Goal: Task Accomplishment & Management: Complete application form

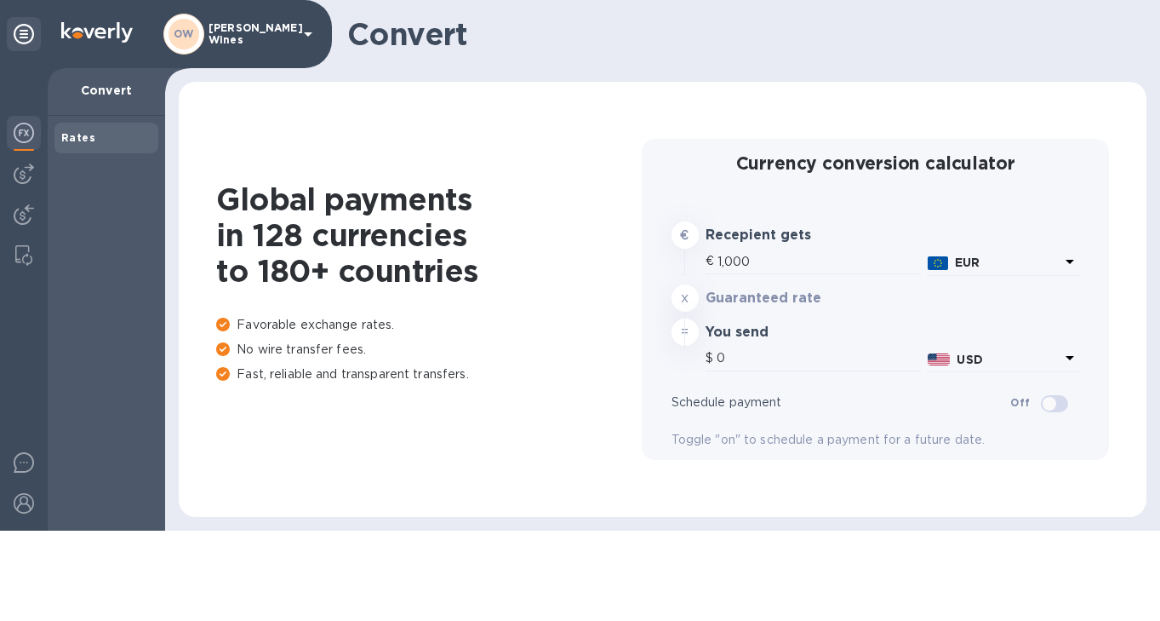
type input "1,178.4"
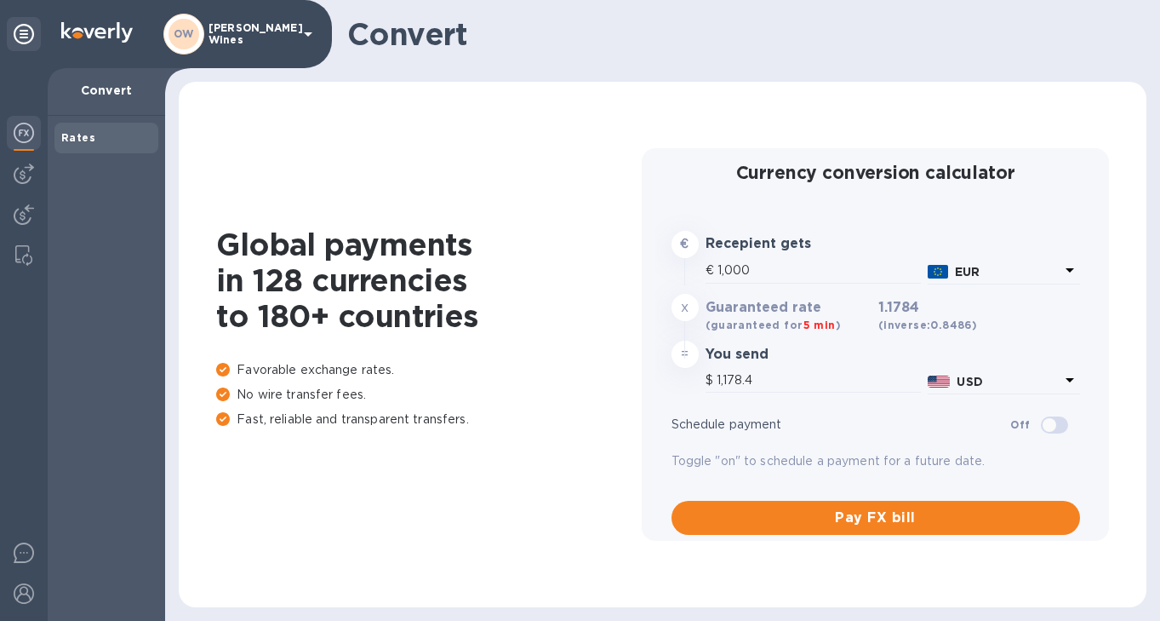
click at [25, 140] on img at bounding box center [24, 133] width 20 height 20
click at [22, 179] on img at bounding box center [24, 173] width 20 height 20
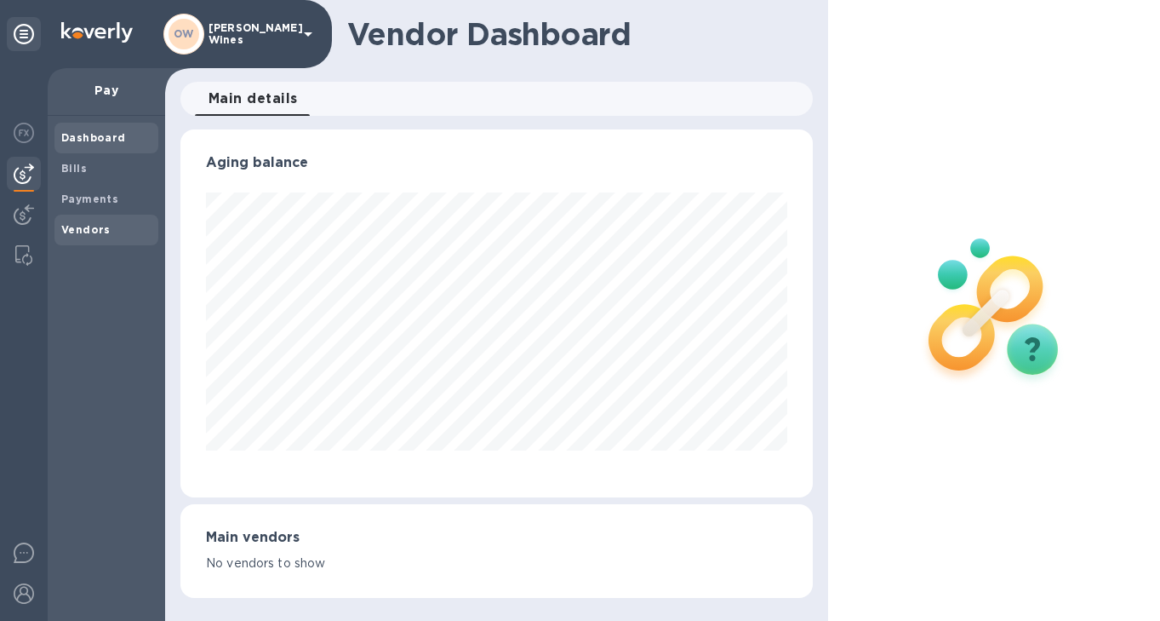
scroll to position [368, 632]
click at [89, 228] on b "Vendors" at bounding box center [85, 229] width 49 height 13
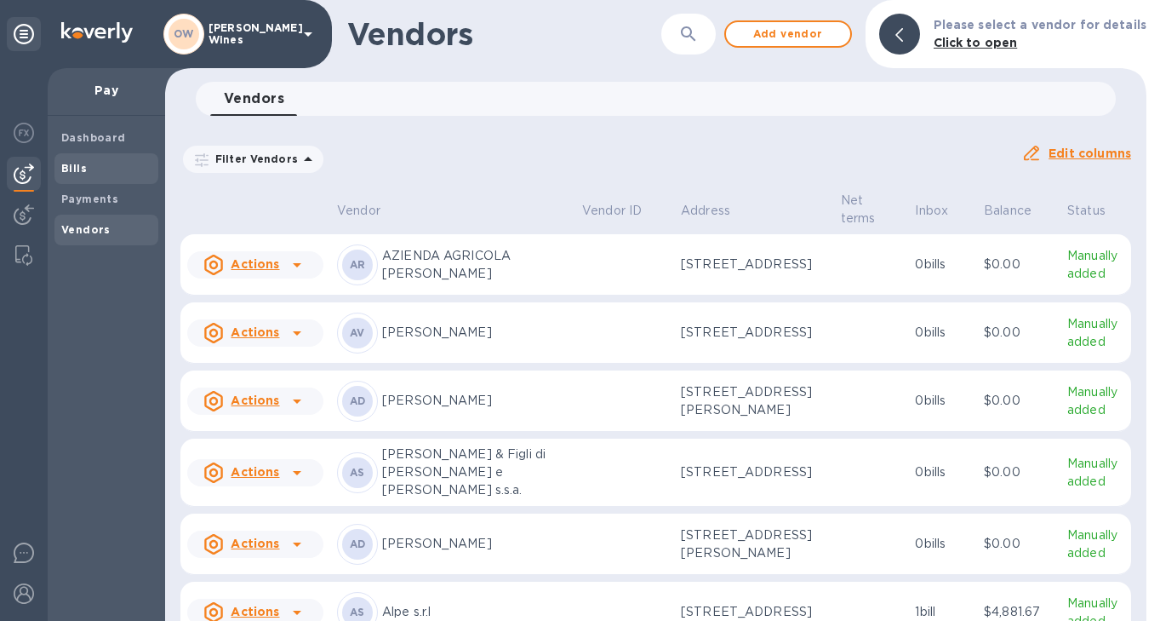
click at [73, 169] on b "Bills" at bounding box center [74, 168] width 26 height 13
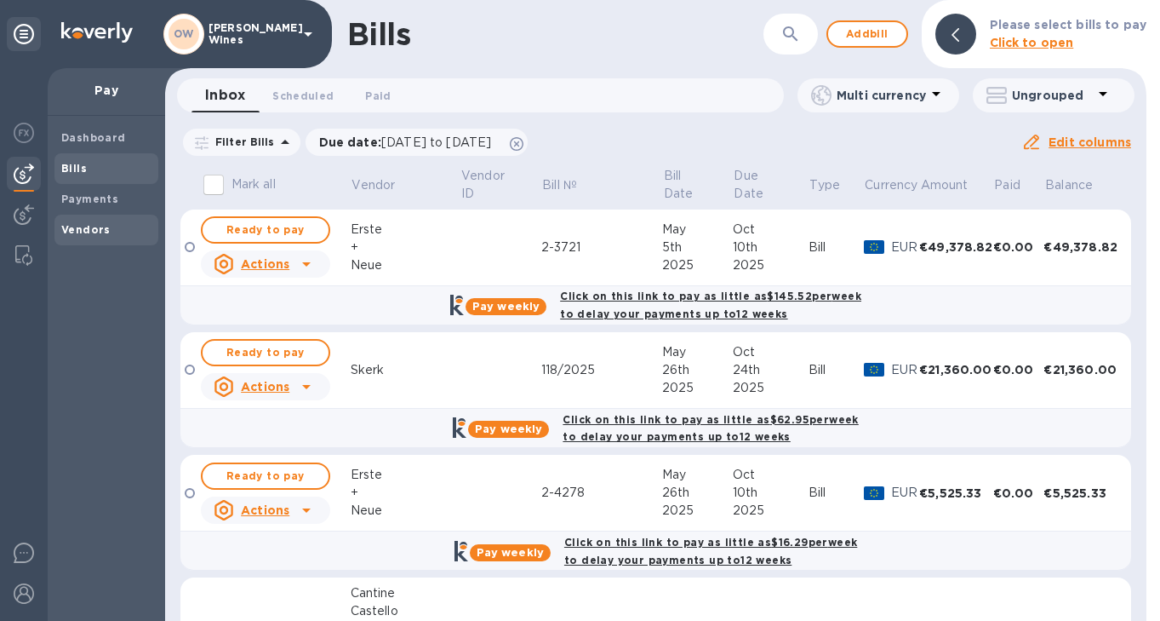
click at [98, 232] on b "Vendors" at bounding box center [85, 229] width 49 height 13
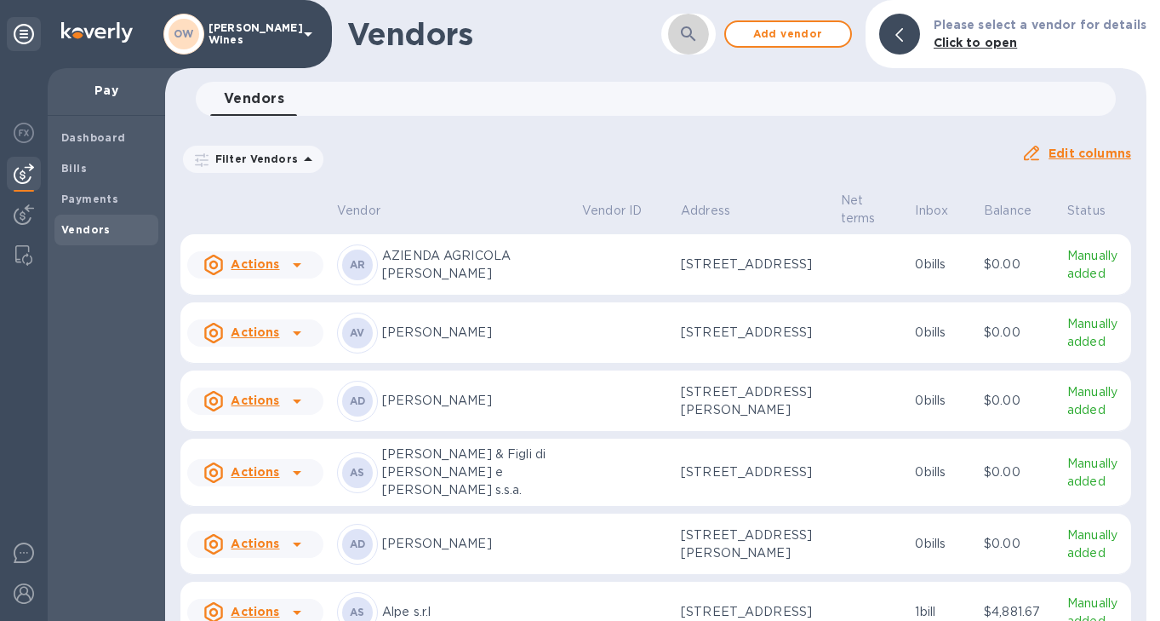
click at [687, 43] on icon "button" at bounding box center [688, 34] width 20 height 20
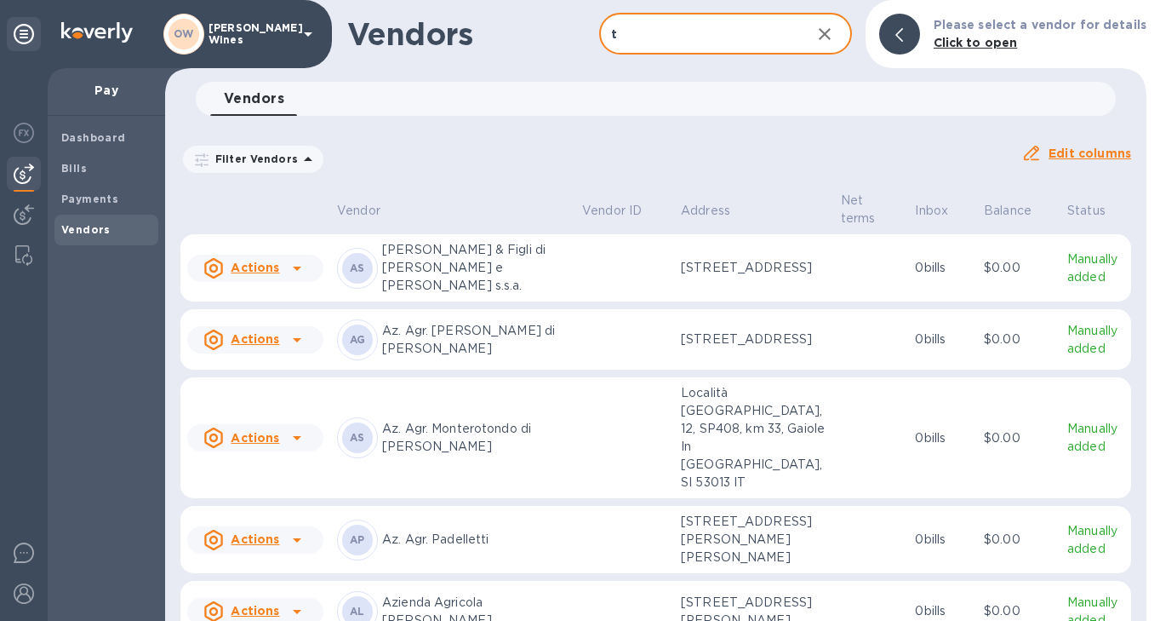
type input "T Elenteny"
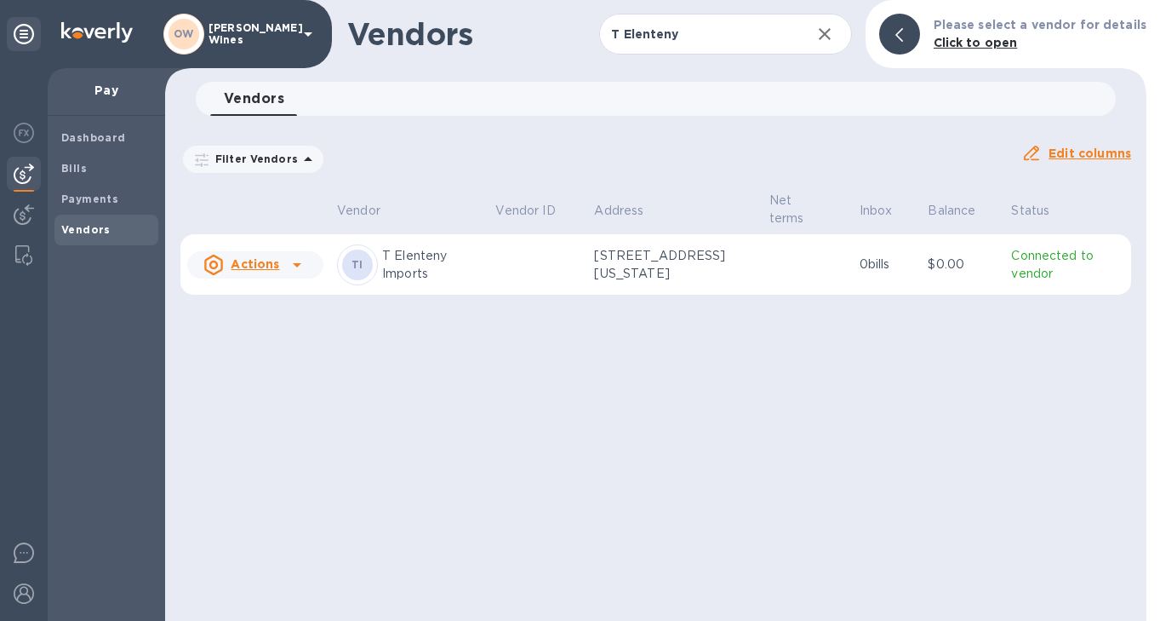
click at [300, 264] on icon at bounding box center [297, 265] width 20 height 20
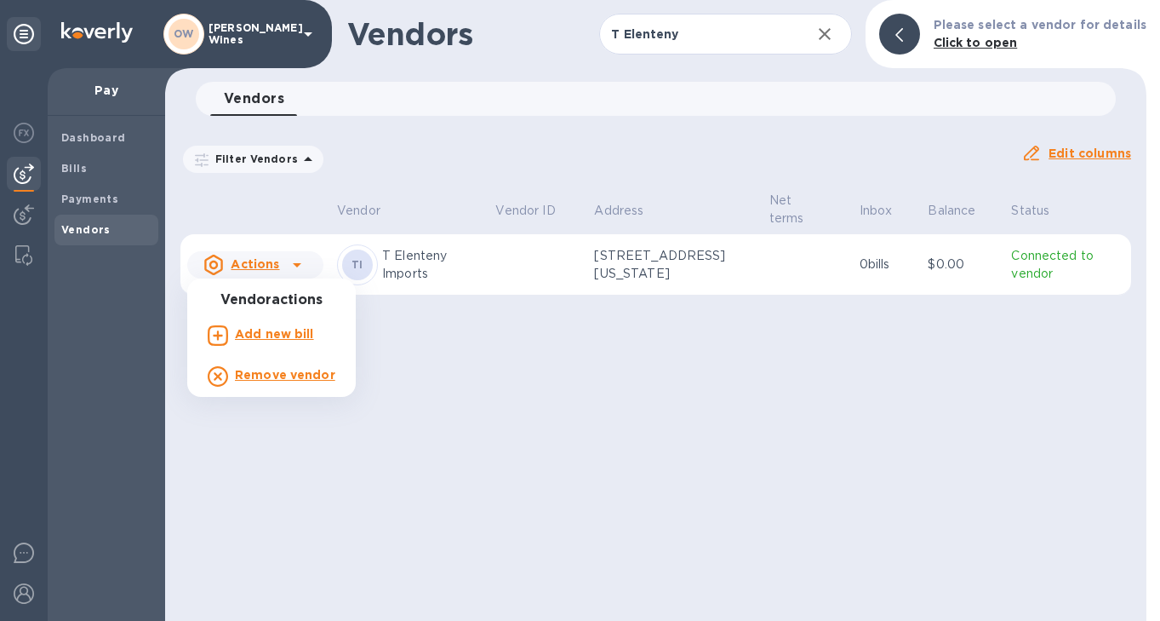
click at [292, 341] on p "Add new bill" at bounding box center [274, 334] width 79 height 18
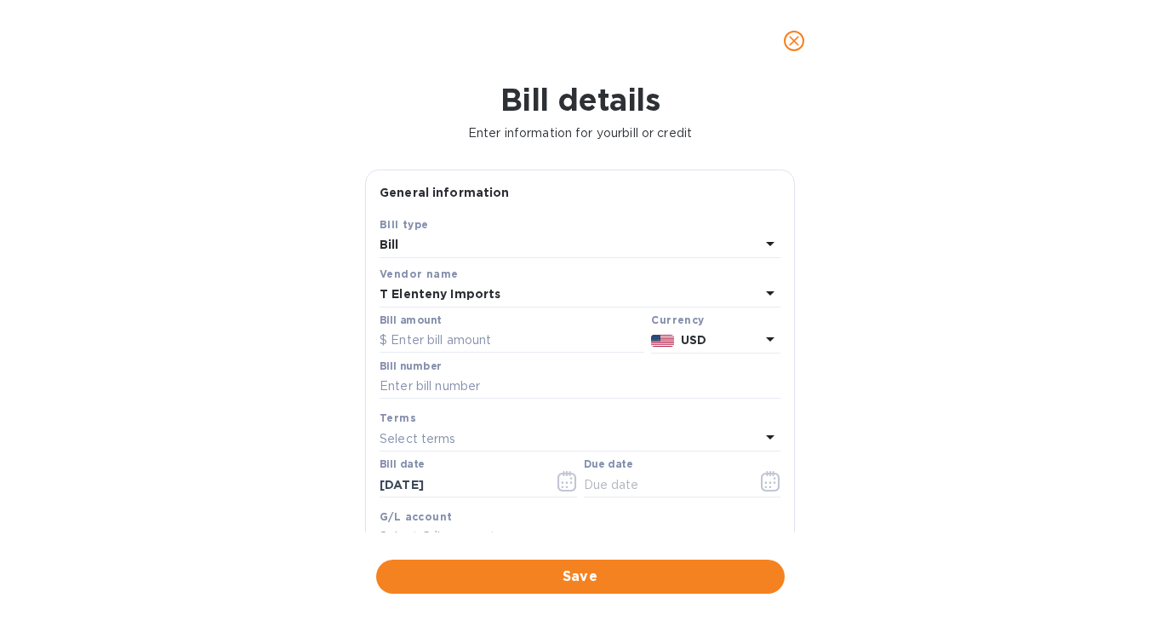
click at [461, 355] on div "Bill amount" at bounding box center [512, 334] width 272 height 46
click at [461, 343] on input "text" at bounding box center [512, 341] width 265 height 26
click at [461, 383] on input "text" at bounding box center [580, 387] width 401 height 26
paste input "INV768903"
type input "INV768903"
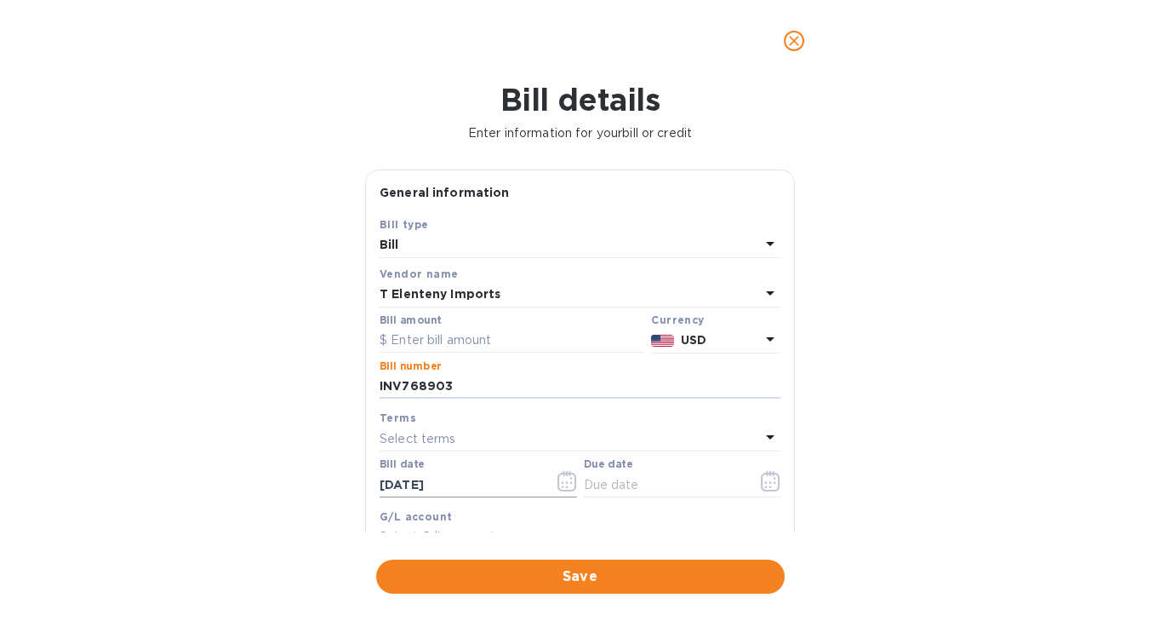
click at [565, 484] on icon "button" at bounding box center [566, 482] width 3 height 3
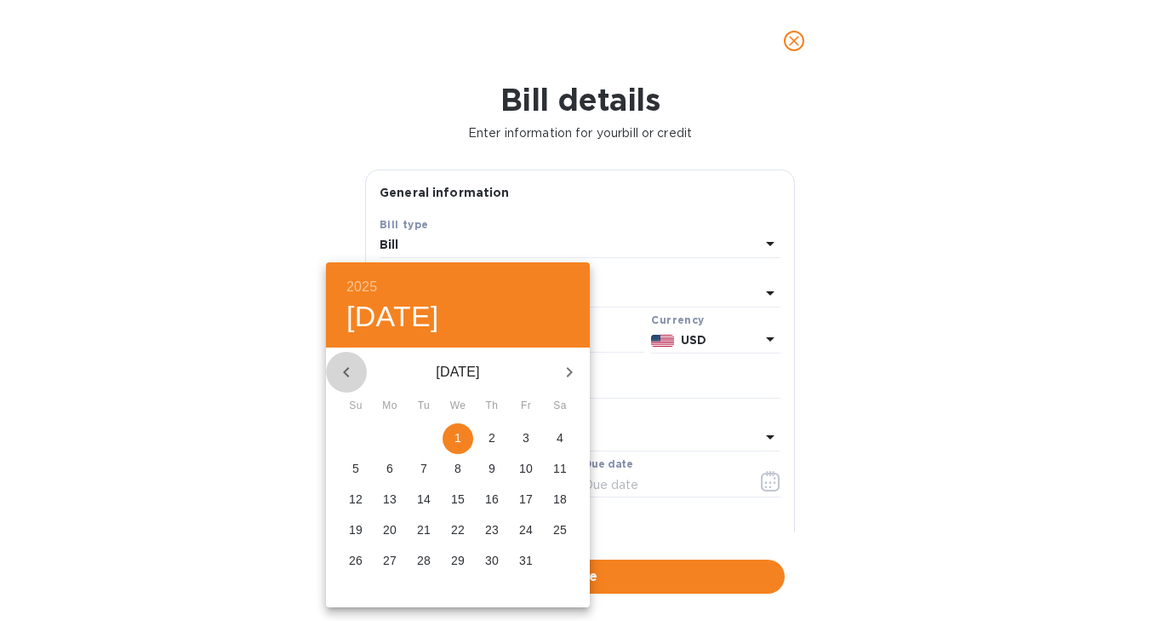
click at [341, 369] on icon "button" at bounding box center [346, 372] width 20 height 20
click at [416, 557] on span "30" at bounding box center [424, 560] width 31 height 17
type input "[DATE]"
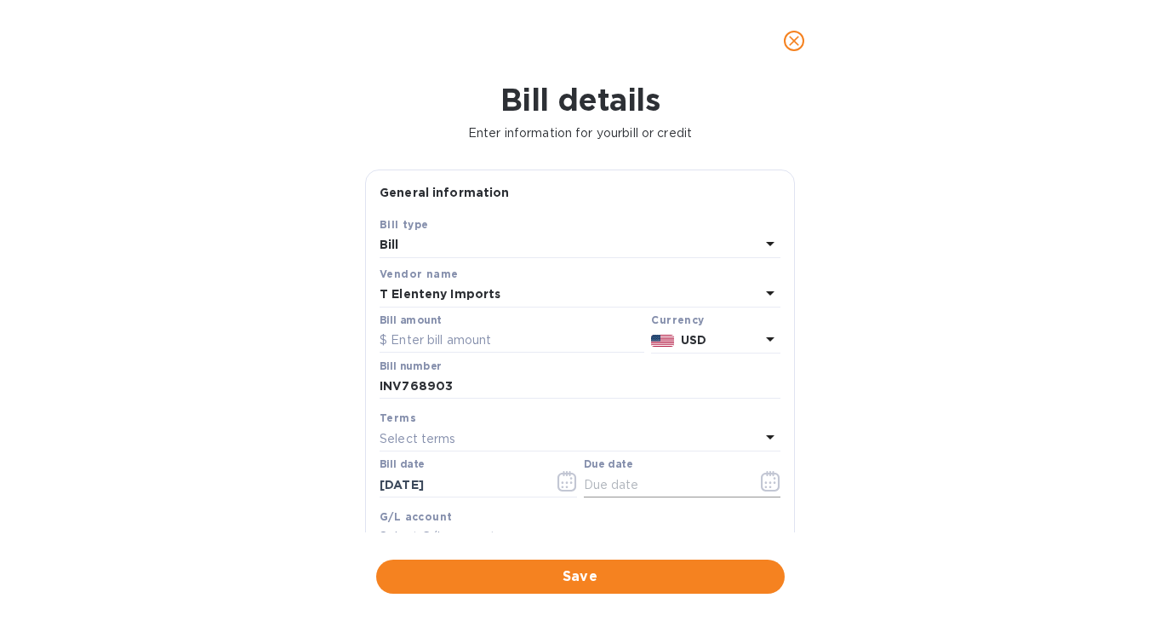
click at [761, 482] on icon "button" at bounding box center [771, 481] width 20 height 20
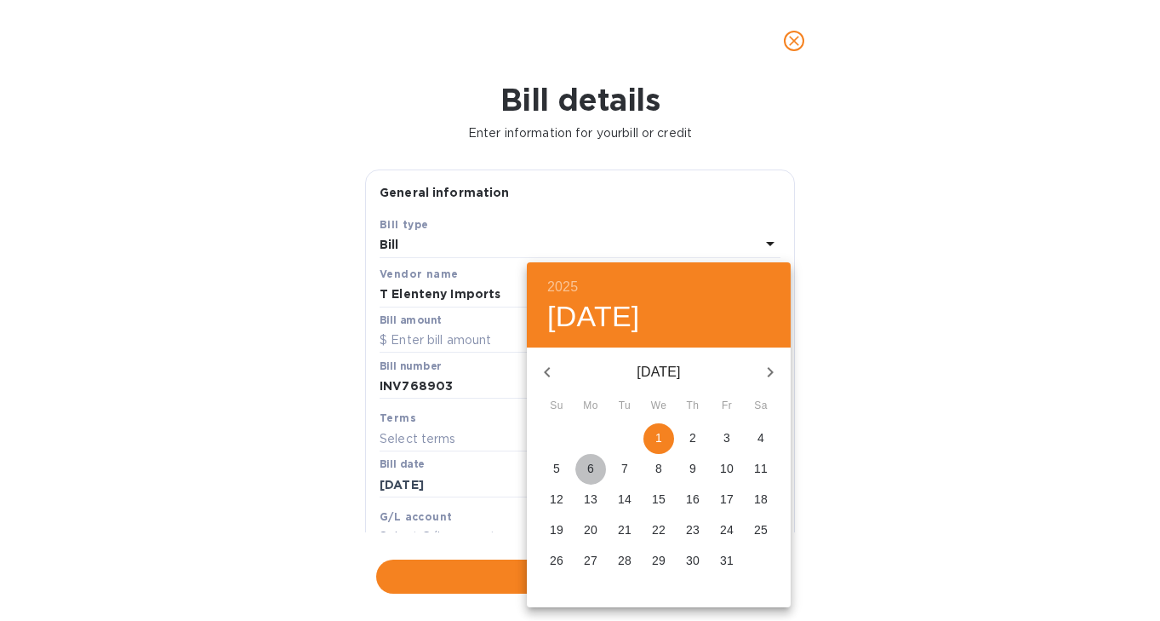
click at [593, 461] on p "6" at bounding box center [590, 468] width 7 height 17
type input "[DATE]"
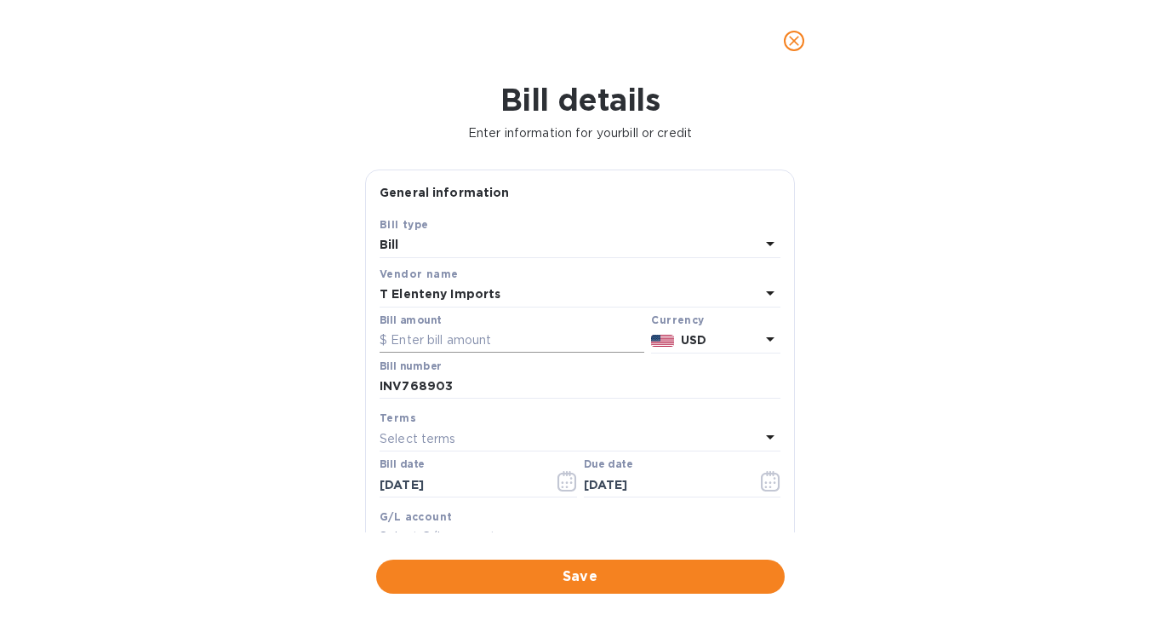
click at [451, 332] on input "text" at bounding box center [512, 341] width 265 height 26
click at [409, 329] on input "text" at bounding box center [512, 341] width 265 height 26
paste input "16,895.44"
type input "16,895.44"
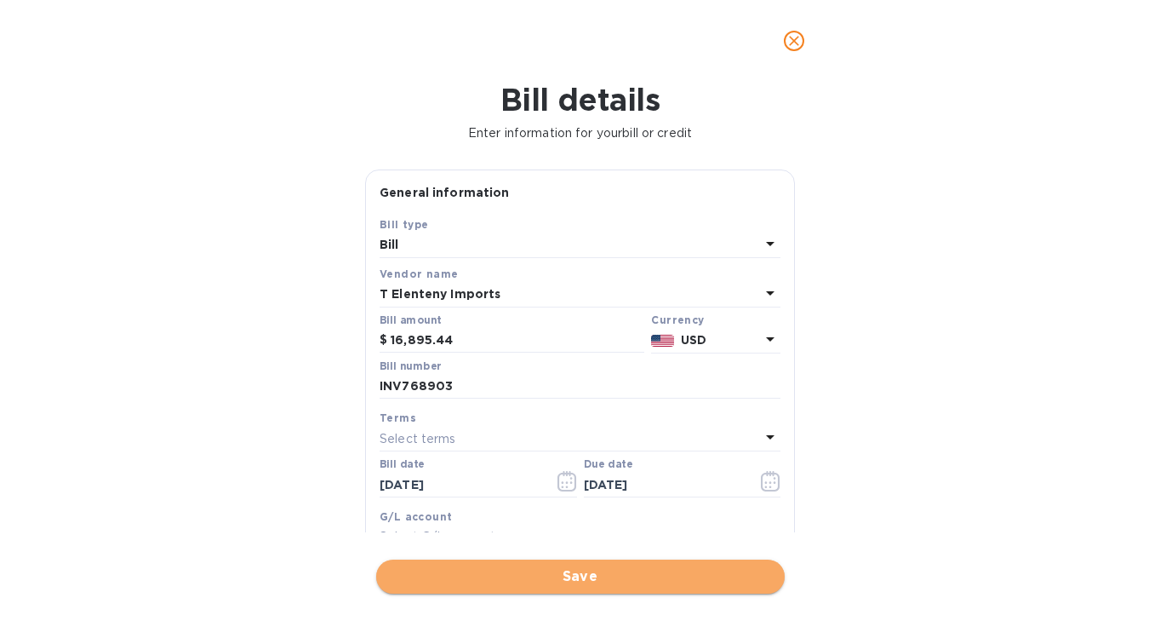
click at [596, 576] on span "Save" at bounding box center [580, 576] width 381 height 20
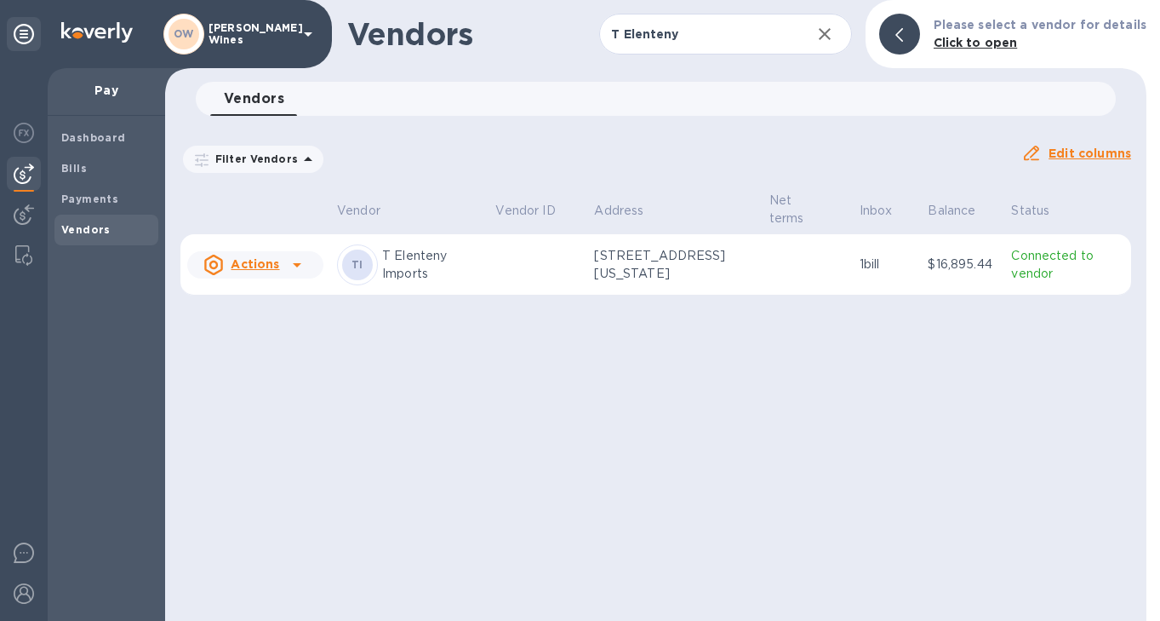
click at [295, 268] on icon at bounding box center [297, 265] width 20 height 20
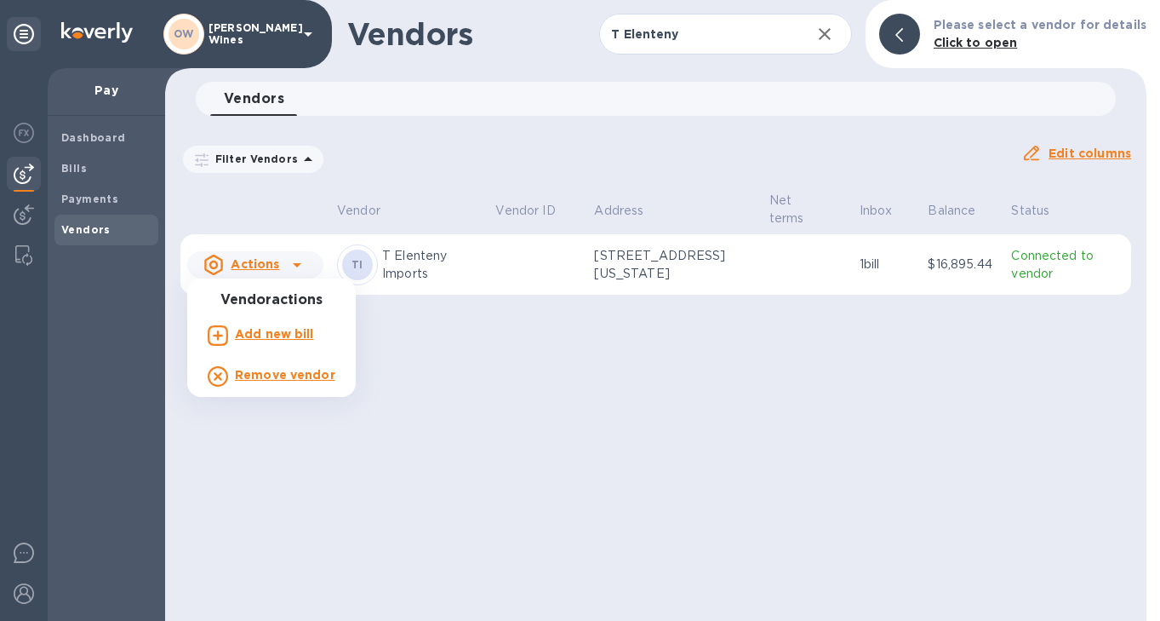
click at [292, 340] on p "Add new bill" at bounding box center [274, 334] width 79 height 18
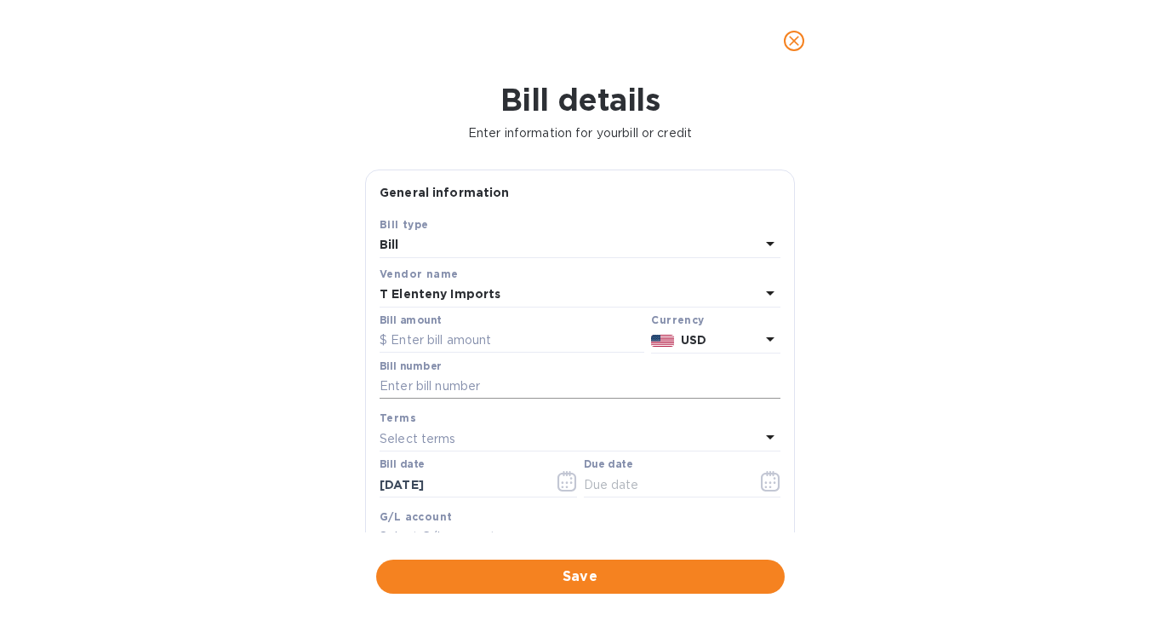
click at [456, 381] on input "text" at bounding box center [580, 387] width 401 height 26
paste input "INV768820"
type input "INV768820"
click at [455, 342] on input "text" at bounding box center [512, 341] width 265 height 26
paste input "2,525.85"
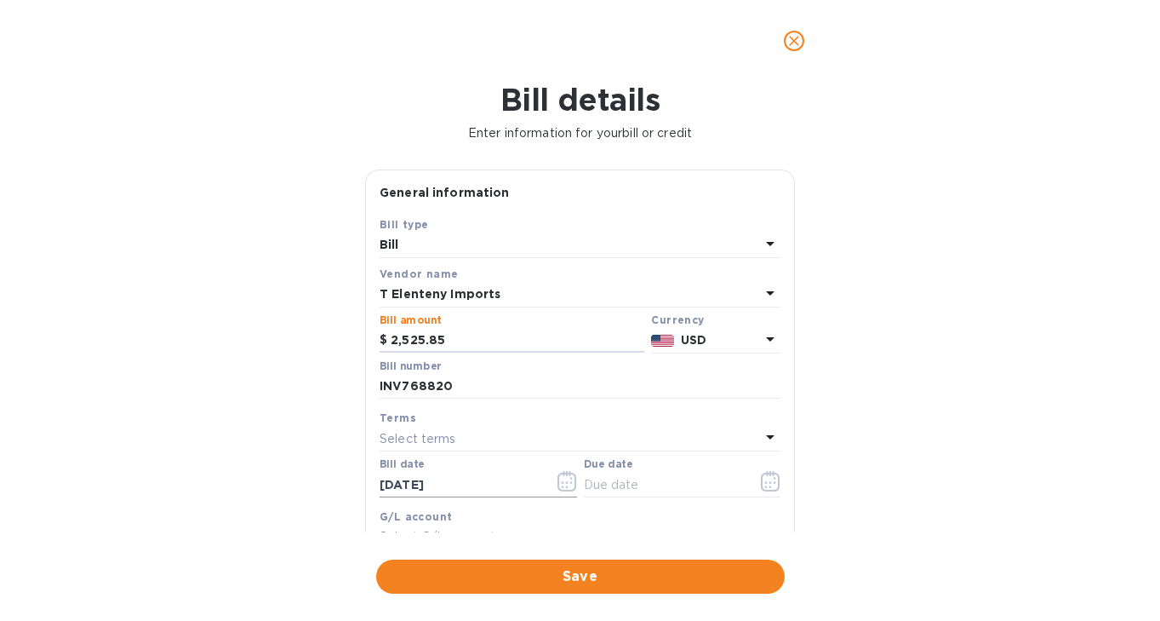
type input "2,525.85"
click at [567, 489] on icon "button" at bounding box center [568, 481] width 20 height 20
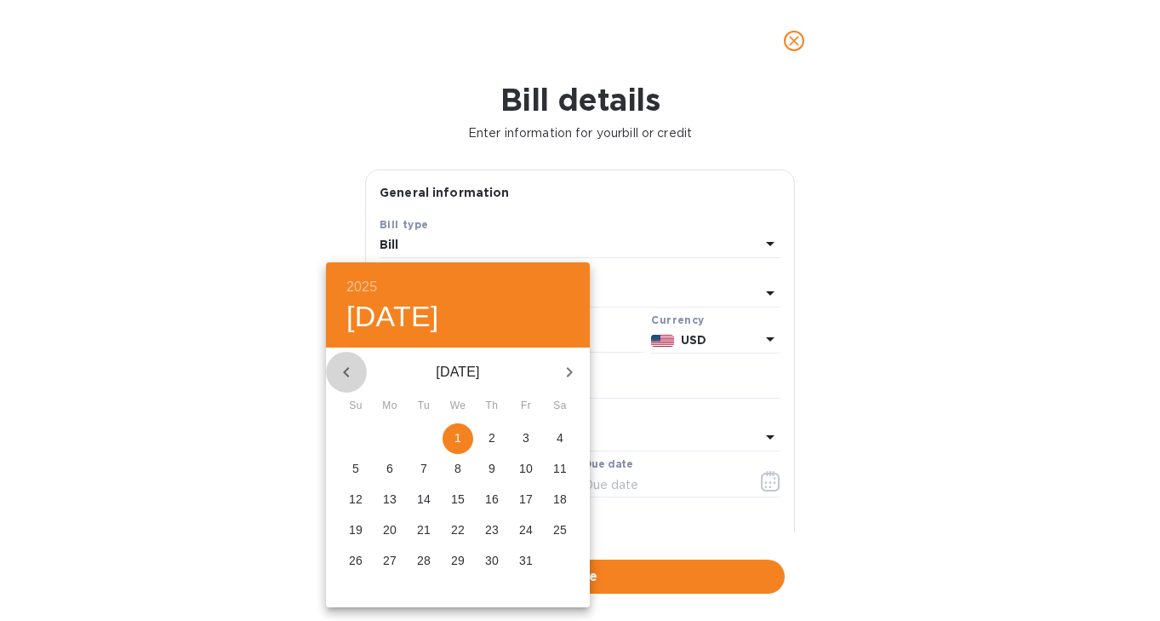
click at [334, 358] on button "button" at bounding box center [346, 372] width 41 height 41
click at [427, 554] on p "30" at bounding box center [424, 560] width 14 height 17
type input "[DATE]"
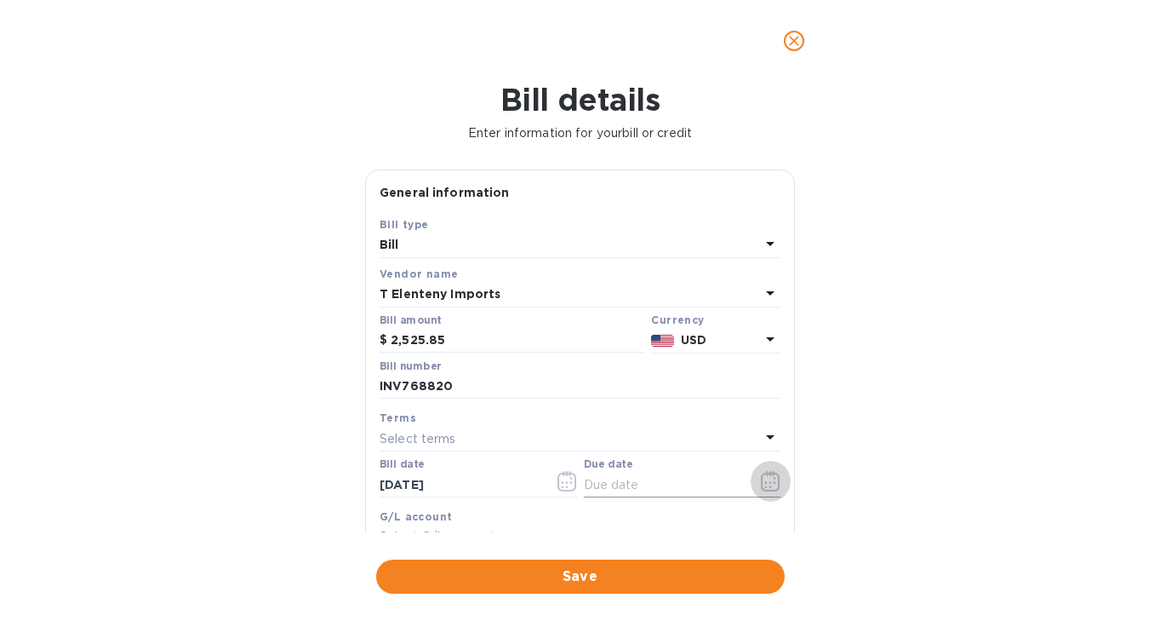
click at [761, 482] on icon "button" at bounding box center [771, 481] width 20 height 20
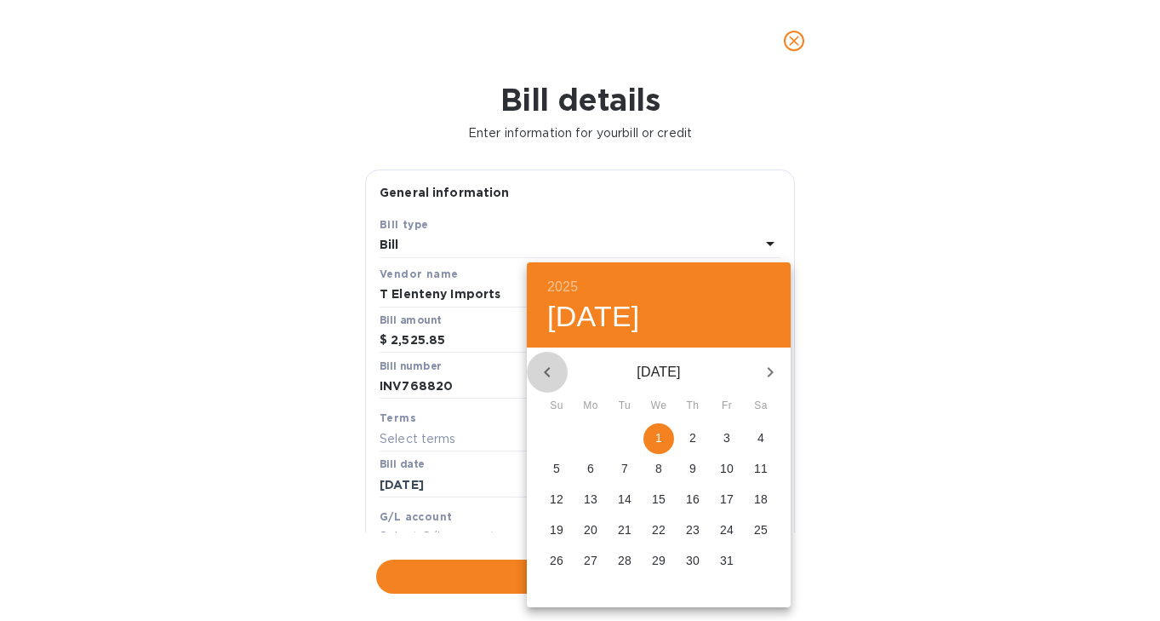
click at [551, 378] on icon "button" at bounding box center [547, 372] width 20 height 20
click at [630, 561] on p "30" at bounding box center [625, 560] width 14 height 17
type input "[DATE]"
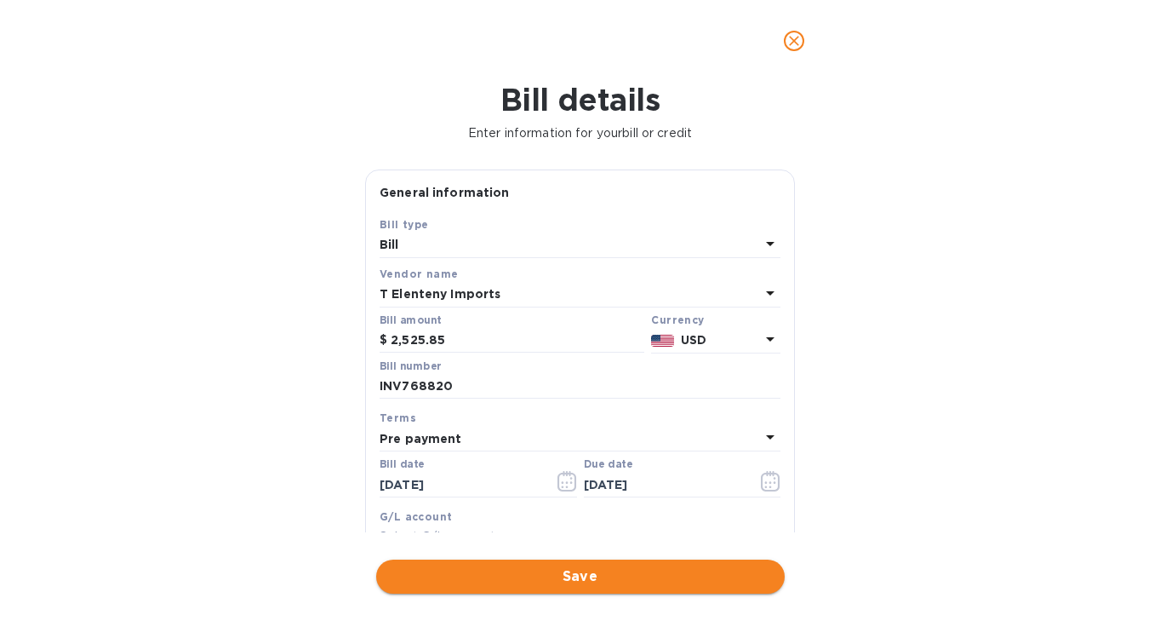
click at [646, 592] on button "Save" at bounding box center [580, 576] width 409 height 34
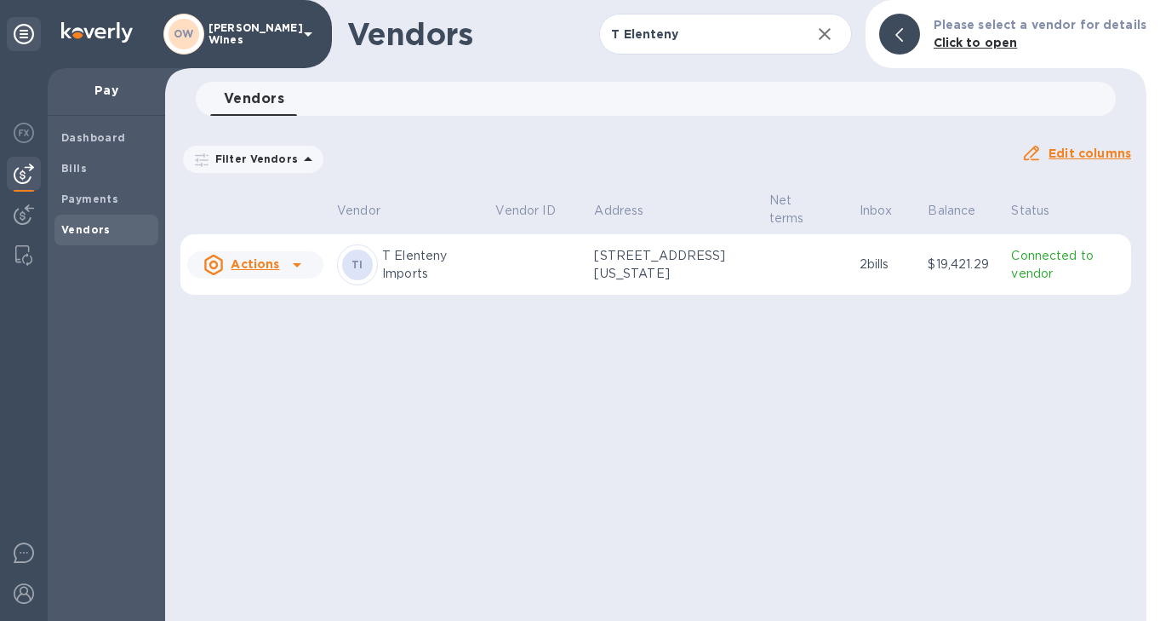
click at [290, 265] on icon at bounding box center [297, 265] width 20 height 20
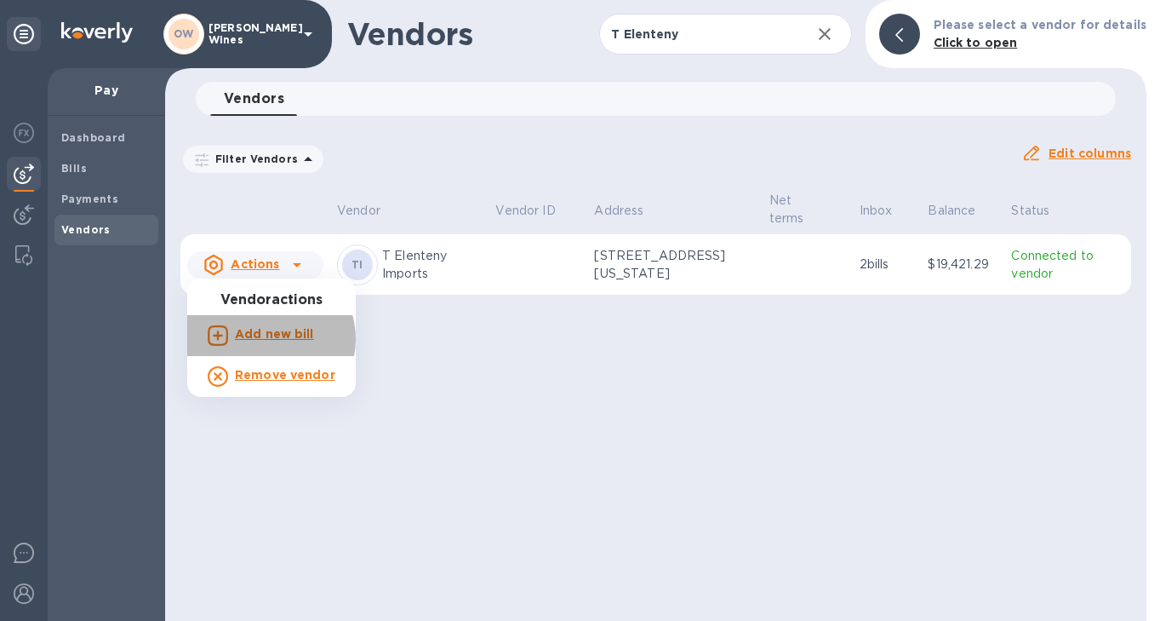
click at [266, 339] on b "Add new bill" at bounding box center [274, 334] width 79 height 14
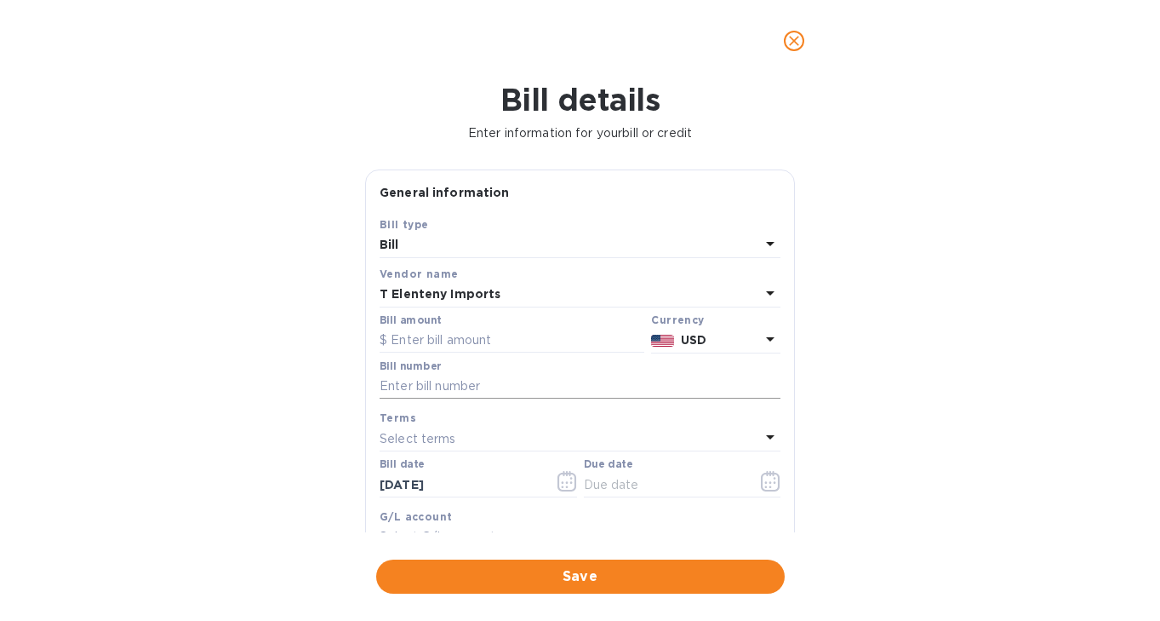
click at [438, 383] on input "text" at bounding box center [580, 387] width 401 height 26
paste input "INV768797"
type input "INV768797"
click at [438, 335] on input "text" at bounding box center [512, 341] width 265 height 26
paste input "2,620.45"
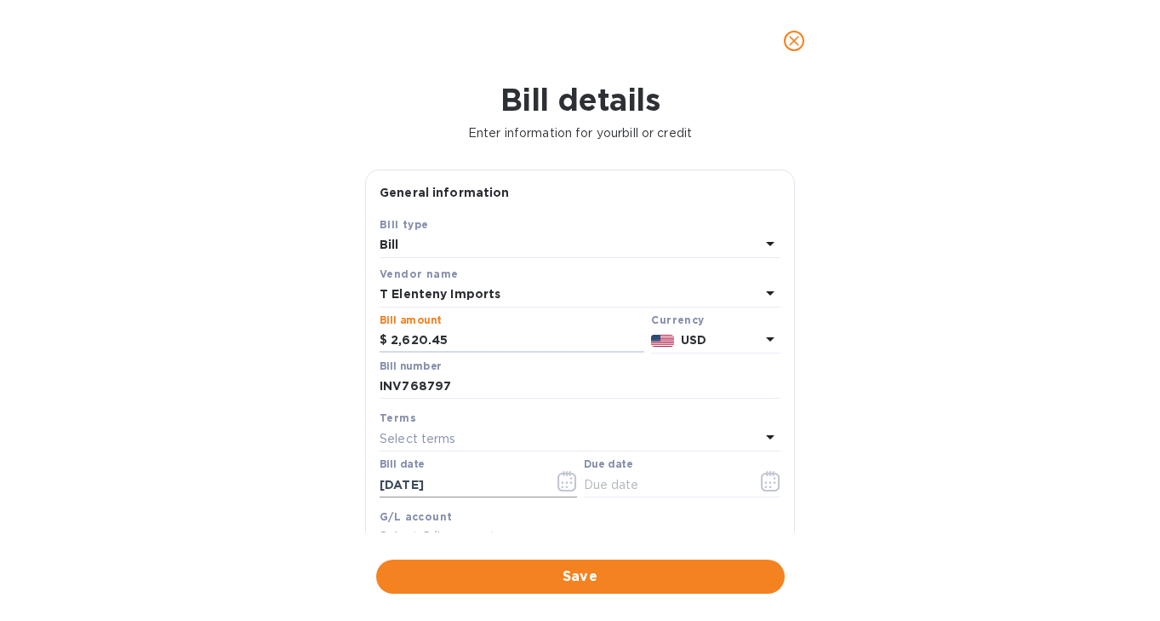
type input "2,620.45"
click at [561, 484] on icon "button" at bounding box center [568, 481] width 20 height 20
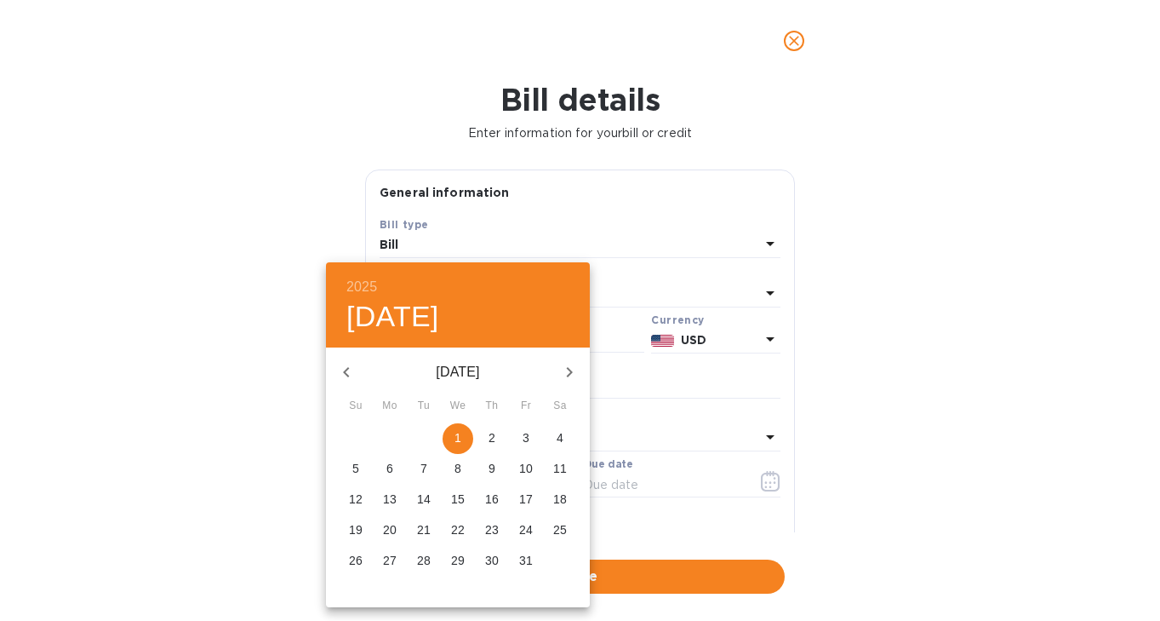
click at [343, 369] on icon "button" at bounding box center [346, 372] width 20 height 20
click at [425, 561] on p "30" at bounding box center [424, 560] width 14 height 17
type input "[DATE]"
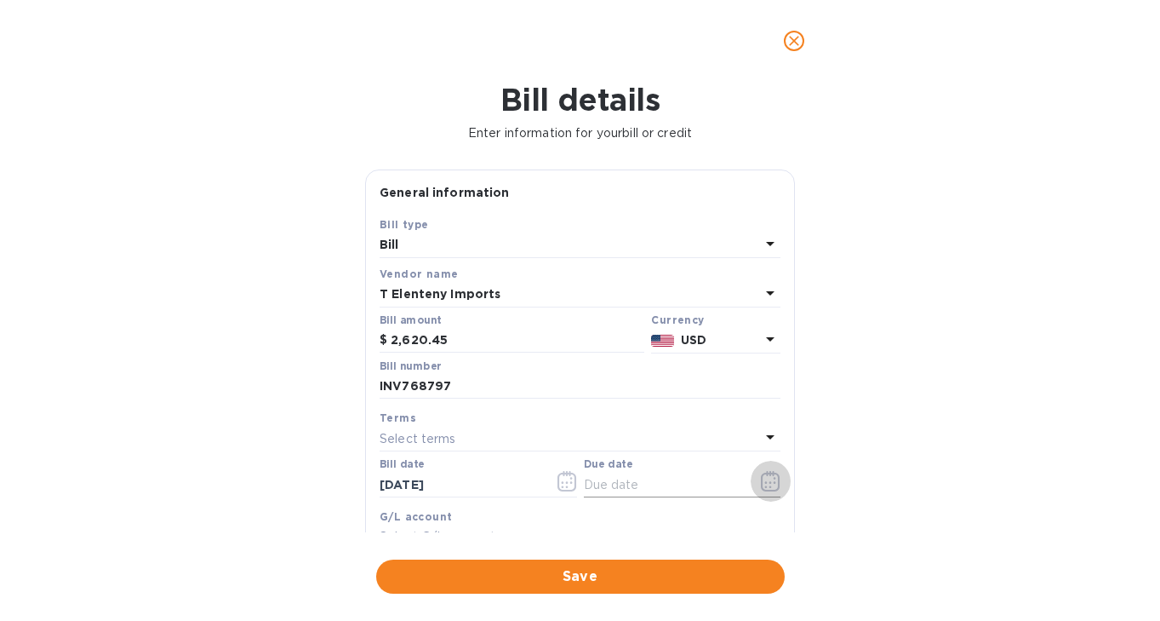
click at [767, 489] on icon "button" at bounding box center [771, 481] width 20 height 20
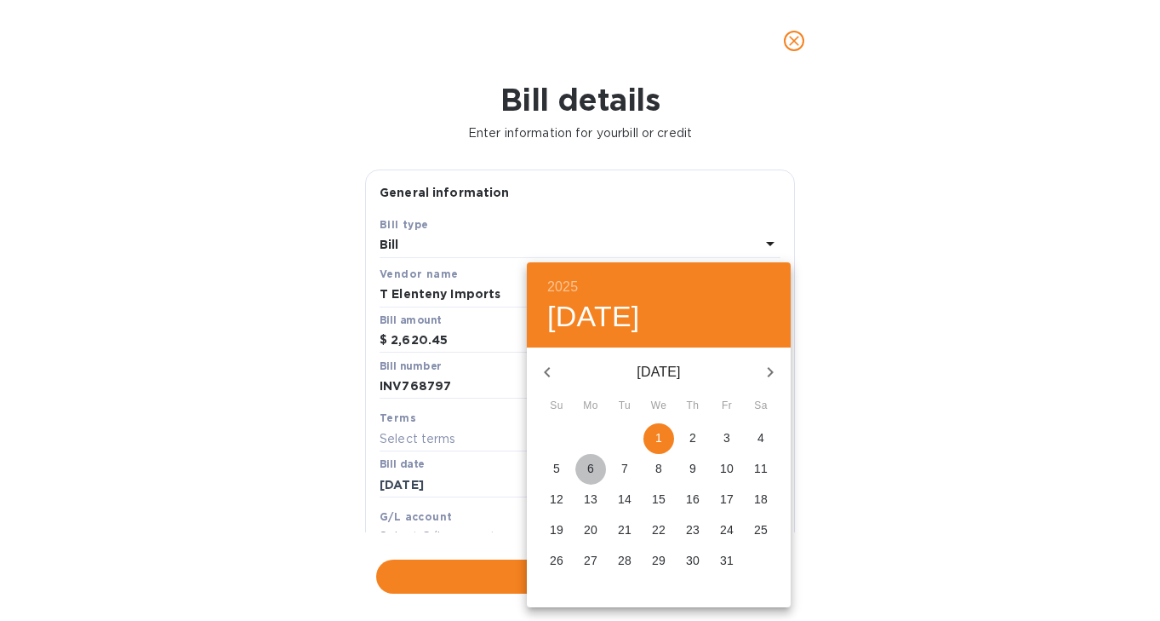
click at [591, 468] on p "6" at bounding box center [590, 468] width 7 height 17
type input "[DATE]"
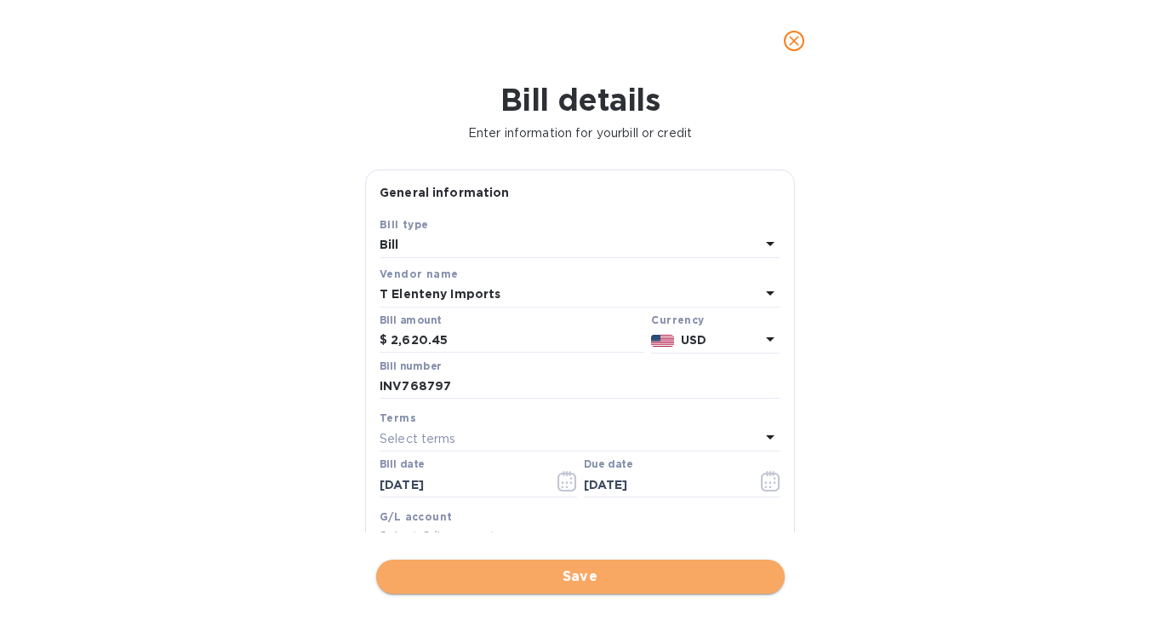
click at [578, 580] on span "Save" at bounding box center [580, 576] width 381 height 20
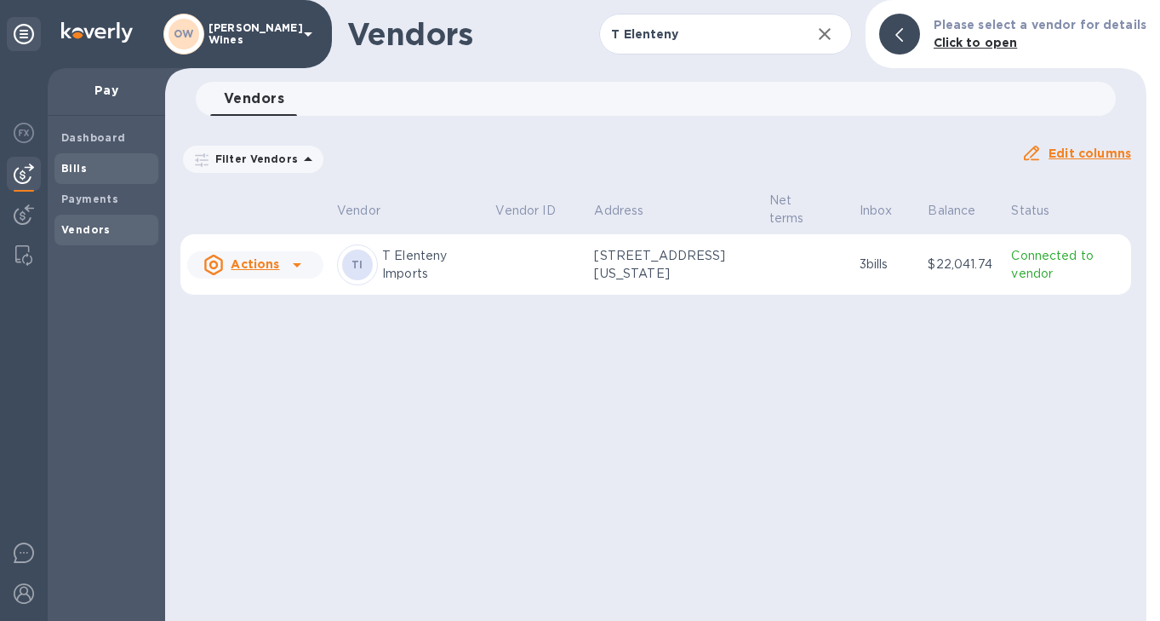
click at [90, 159] on div "Bills" at bounding box center [106, 168] width 104 height 31
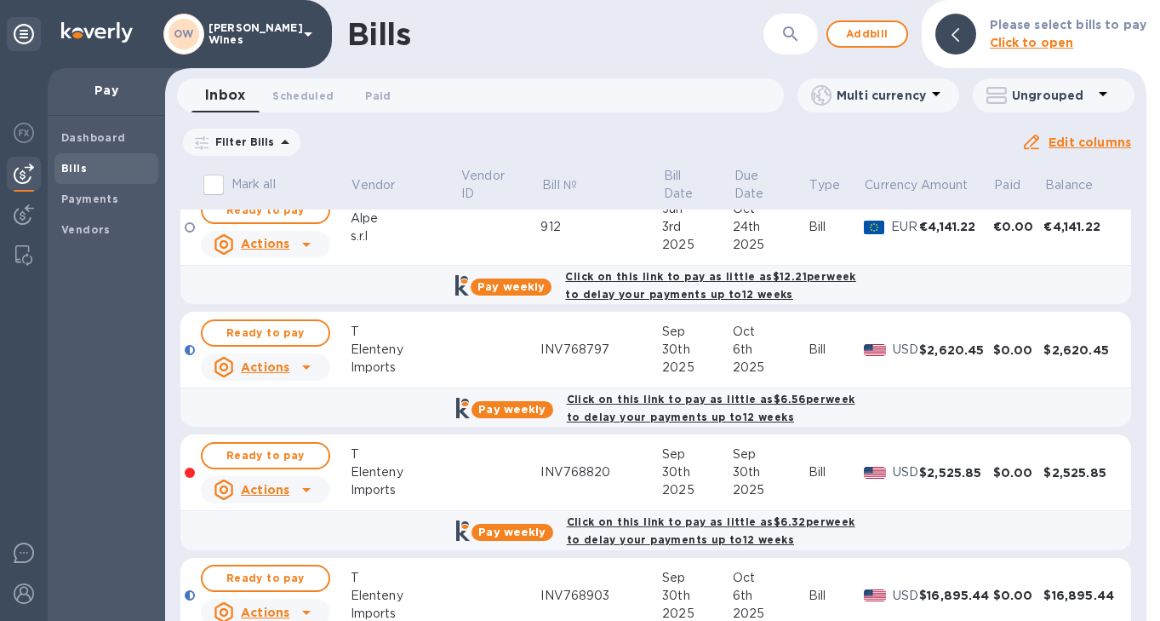
scroll to position [1117, 0]
